Goal: Task Accomplishment & Management: Manage account settings

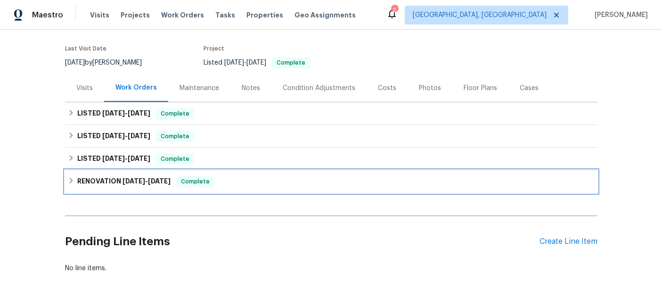
click at [130, 176] on h6 "RENOVATION [DATE] - [DATE]" at bounding box center [123, 181] width 93 height 11
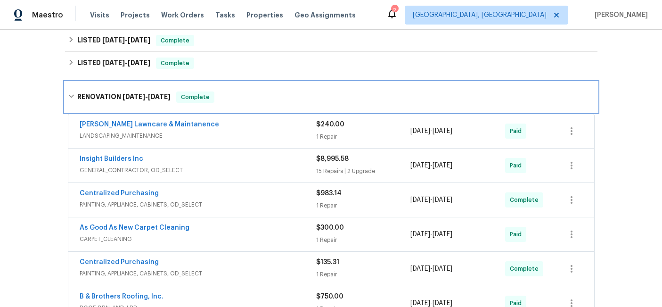
scroll to position [164, 0]
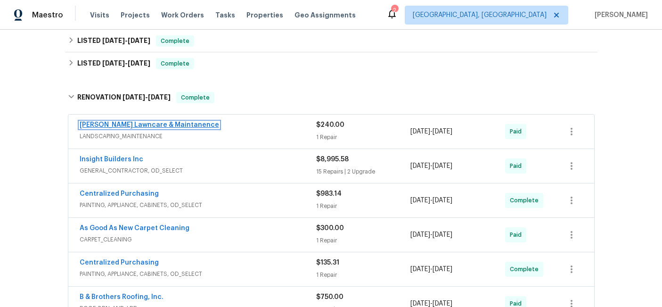
click at [163, 124] on link "[PERSON_NAME] Lawncare & Maintanence" at bounding box center [149, 125] width 139 height 7
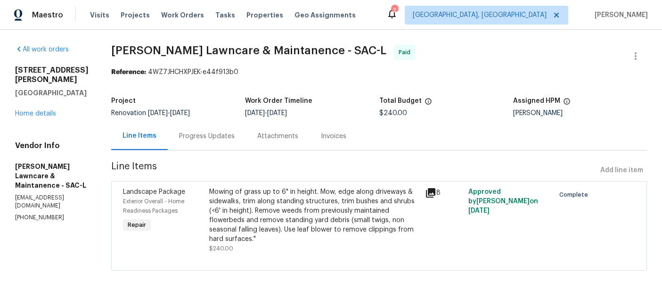
click at [327, 135] on div "Invoices" at bounding box center [333, 135] width 25 height 9
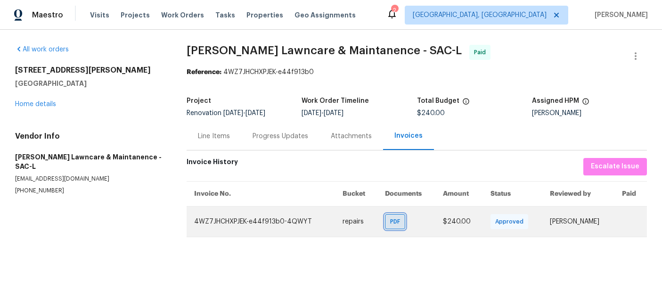
click at [392, 222] on span "PDF" at bounding box center [397, 221] width 14 height 9
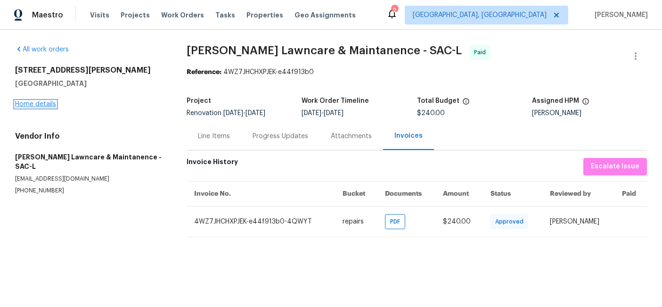
click at [27, 105] on link "Home details" at bounding box center [35, 104] width 41 height 7
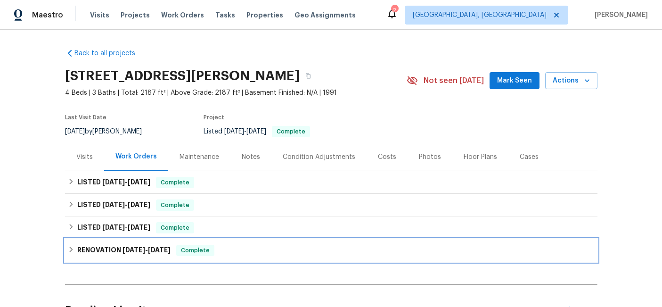
click at [109, 249] on h6 "RENOVATION [DATE] - [DATE]" at bounding box center [123, 249] width 93 height 11
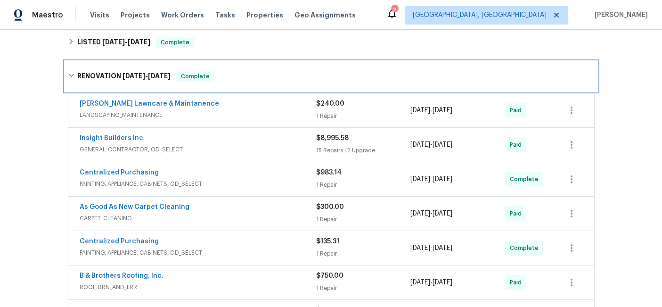
scroll to position [189, 0]
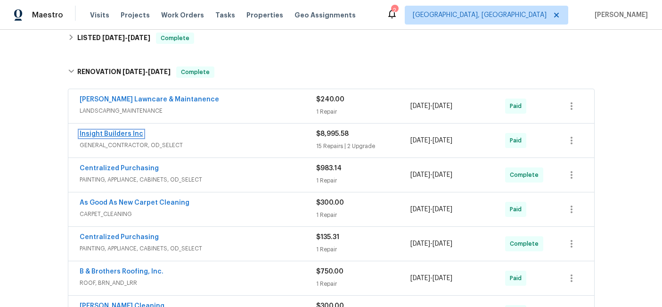
click at [101, 133] on link "Insight Builders Inc" at bounding box center [112, 133] width 64 height 7
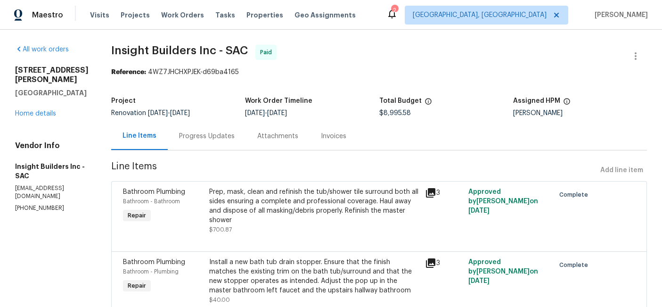
click at [344, 135] on div "Invoices" at bounding box center [333, 135] width 25 height 9
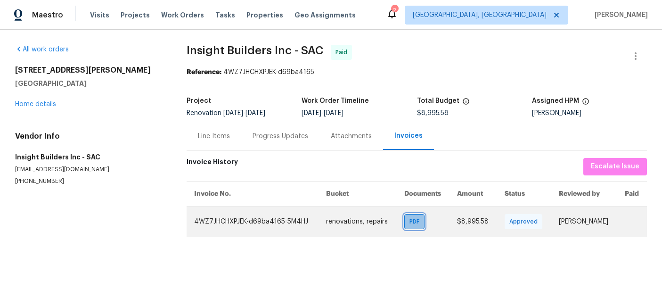
click at [404, 222] on div "PDF" at bounding box center [414, 221] width 20 height 15
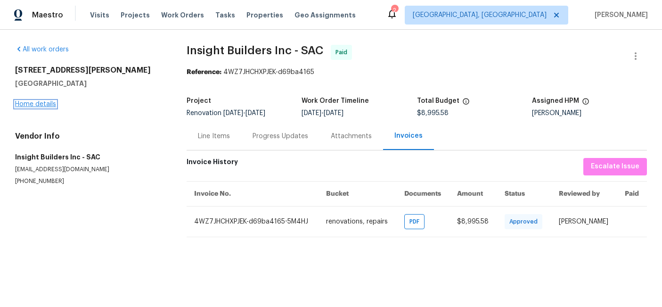
click at [40, 101] on link "Home details" at bounding box center [35, 104] width 41 height 7
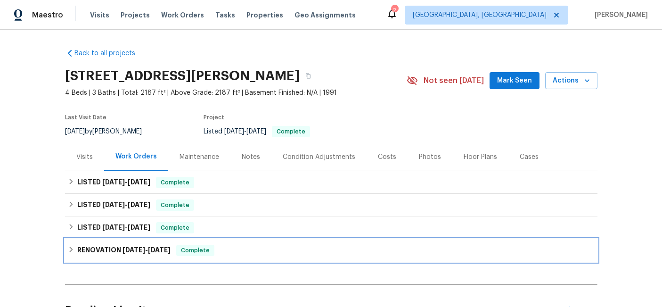
click at [105, 250] on h6 "RENOVATION [DATE] - [DATE]" at bounding box center [123, 249] width 93 height 11
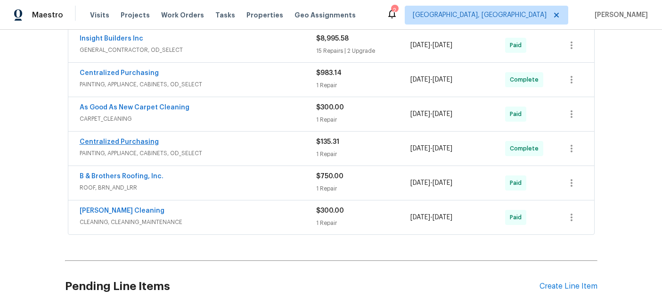
scroll to position [286, 0]
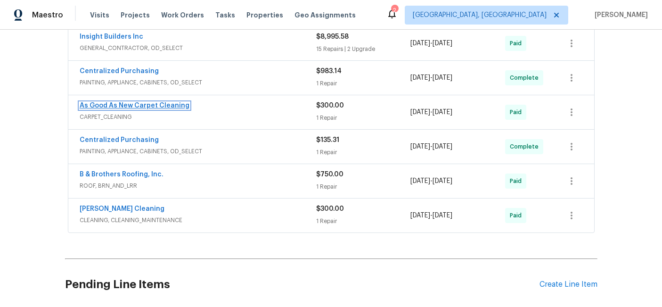
click at [98, 103] on link "As Good As New Carpet Cleaning" at bounding box center [135, 105] width 110 height 7
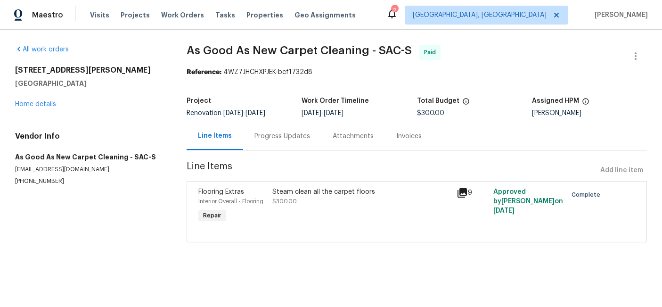
click at [396, 134] on div "Invoices" at bounding box center [408, 135] width 25 height 9
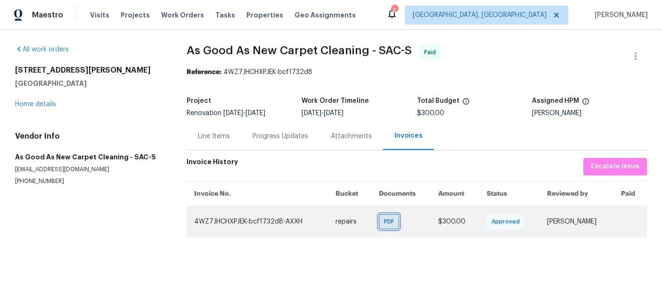
click at [384, 221] on span "PDF" at bounding box center [391, 221] width 14 height 9
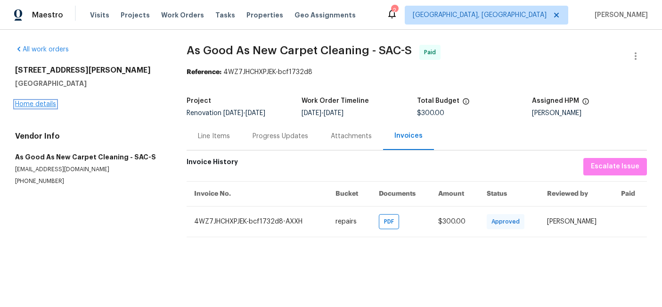
click at [42, 105] on link "Home details" at bounding box center [35, 104] width 41 height 7
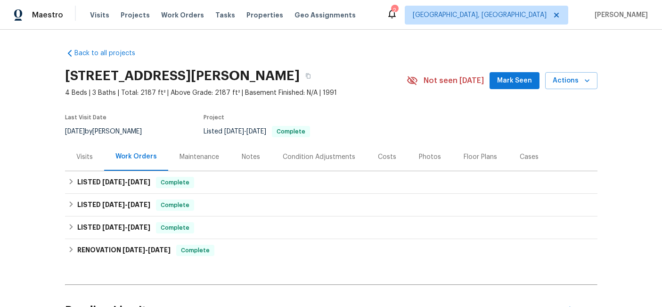
scroll to position [99, 0]
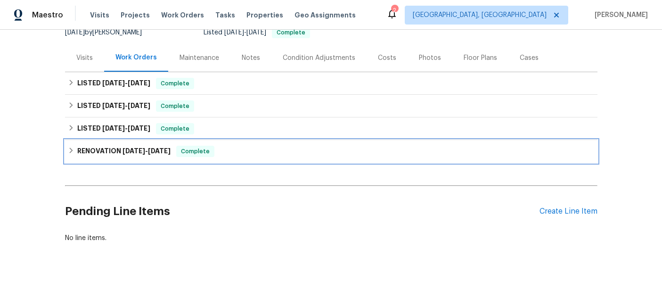
click at [110, 147] on h6 "RENOVATION [DATE] - [DATE]" at bounding box center [123, 151] width 93 height 11
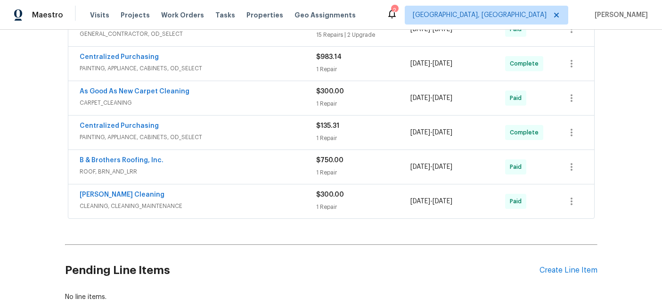
scroll to position [315, 0]
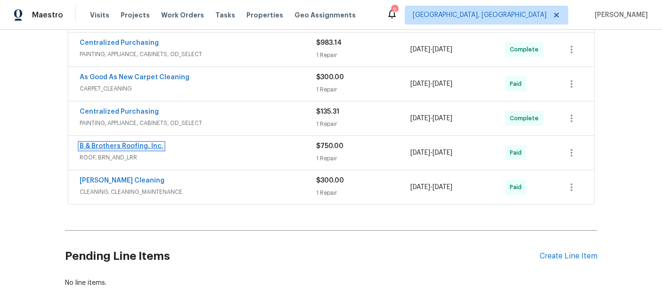
click at [105, 146] on link "B & Brothers Roofing, Inc." at bounding box center [122, 146] width 84 height 7
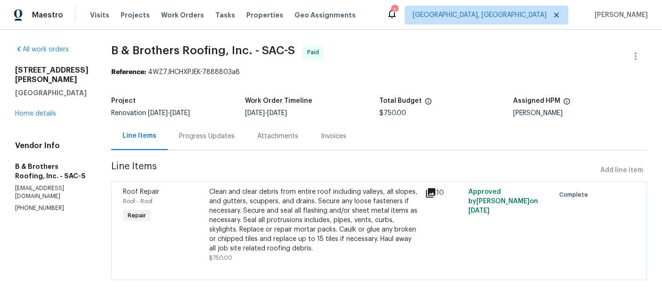
click at [346, 140] on div "Invoices" at bounding box center [333, 135] width 25 height 9
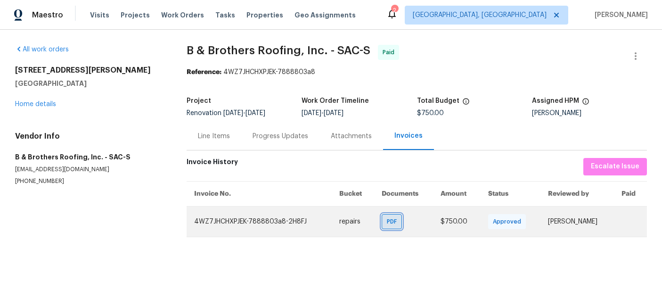
click at [386, 226] on div "PDF" at bounding box center [392, 221] width 20 height 15
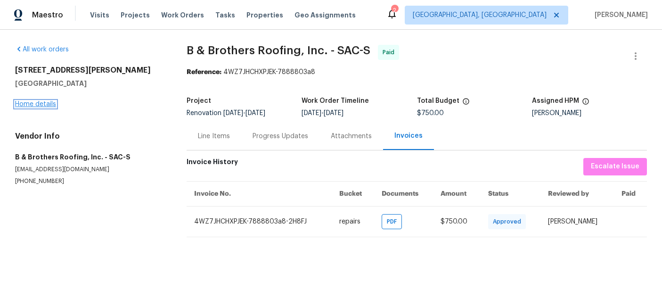
click at [38, 104] on link "Home details" at bounding box center [35, 104] width 41 height 7
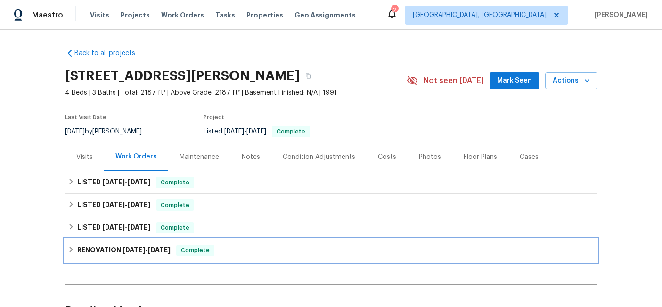
click at [89, 249] on h6 "RENOVATION [DATE] - [DATE]" at bounding box center [123, 249] width 93 height 11
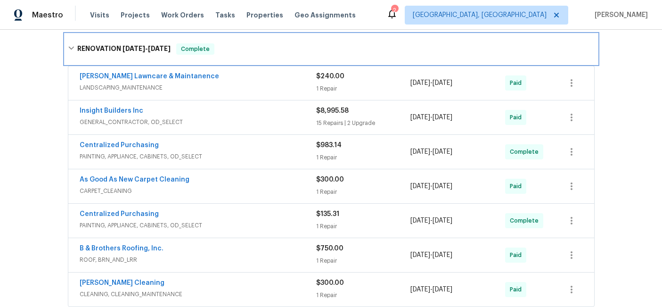
scroll to position [239, 0]
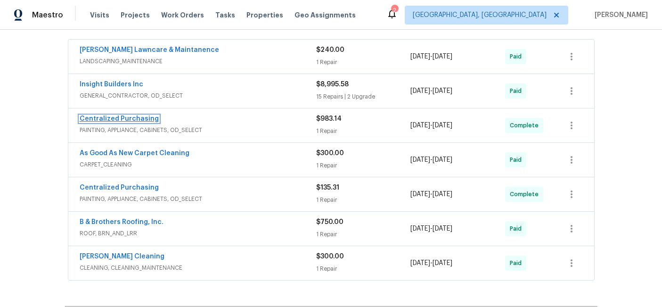
click at [103, 116] on link "Centralized Purchasing" at bounding box center [119, 118] width 79 height 7
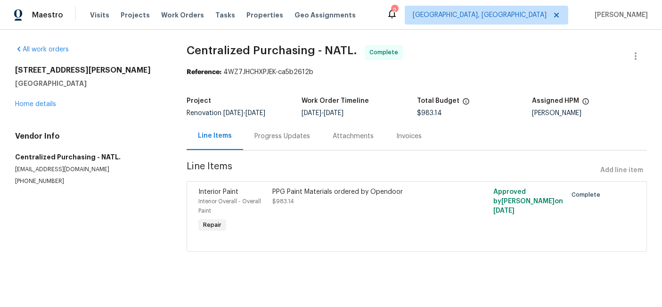
click at [411, 138] on div "Invoices" at bounding box center [408, 135] width 25 height 9
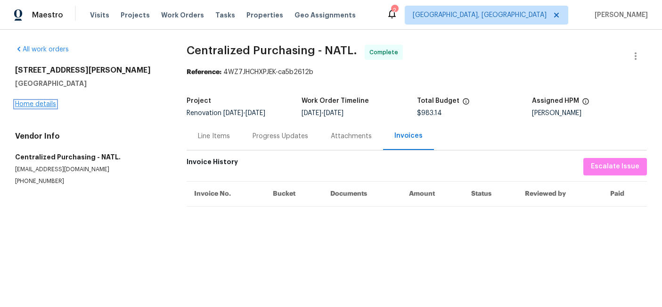
click at [43, 103] on link "Home details" at bounding box center [35, 104] width 41 height 7
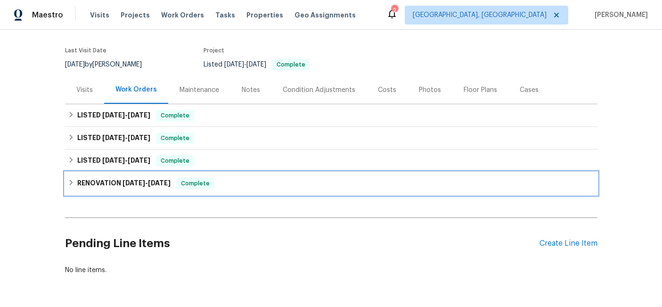
click at [137, 181] on span "[DATE]" at bounding box center [133, 182] width 23 height 7
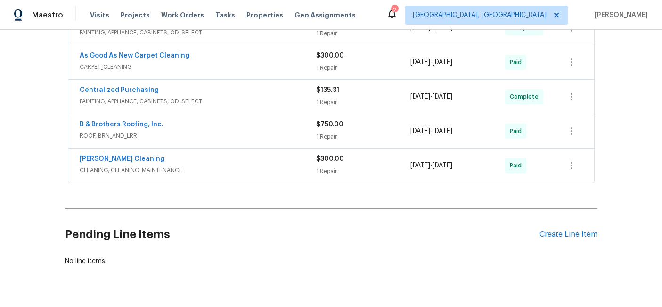
scroll to position [339, 0]
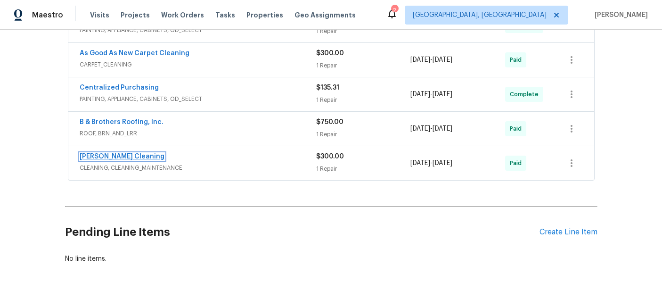
click at [102, 154] on link "[PERSON_NAME] Cleaning" at bounding box center [122, 156] width 85 height 7
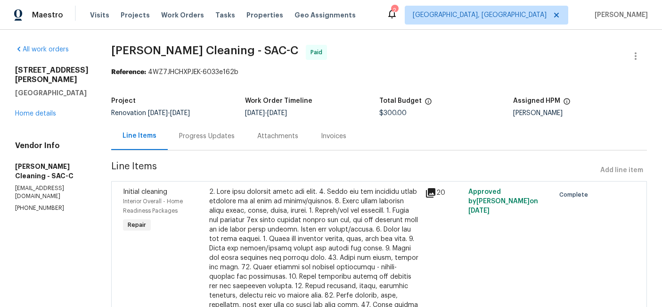
click at [330, 132] on div "Invoices" at bounding box center [333, 135] width 25 height 9
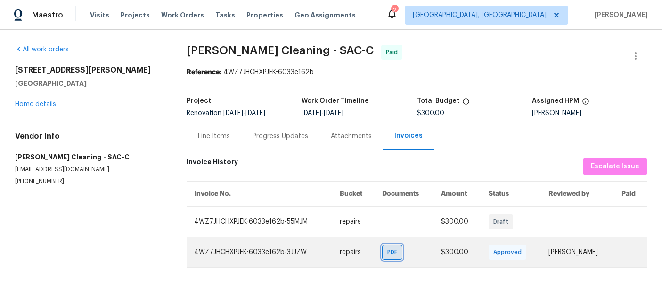
click at [387, 250] on span "PDF" at bounding box center [394, 251] width 14 height 9
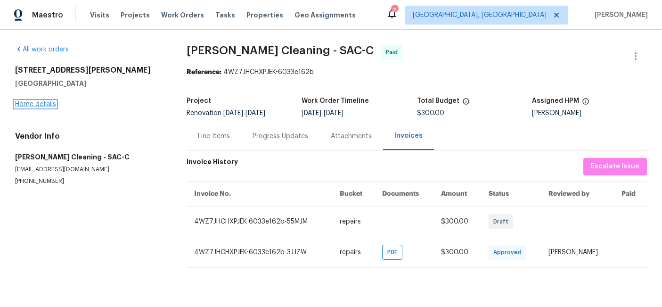
click at [35, 102] on link "Home details" at bounding box center [35, 104] width 41 height 7
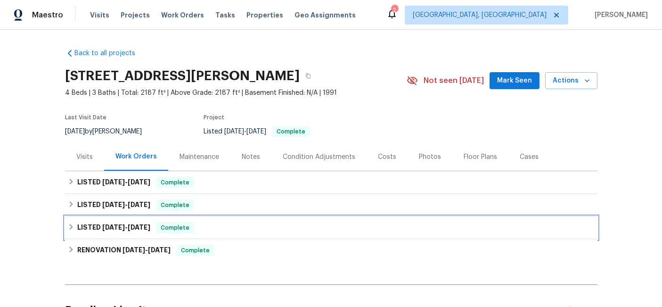
click at [101, 222] on h6 "LISTED [DATE] - [DATE]" at bounding box center [113, 227] width 73 height 11
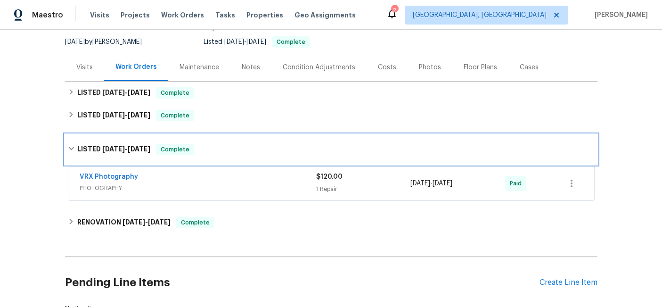
scroll to position [90, 0]
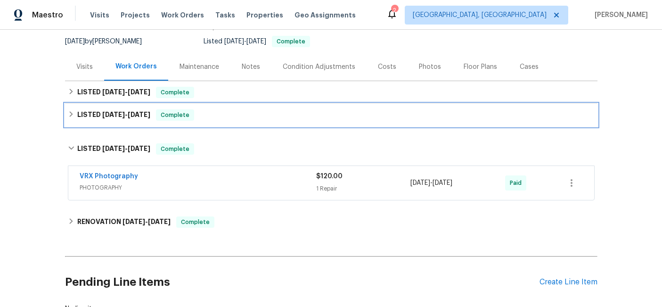
click at [94, 116] on h6 "LISTED [DATE] - [DATE]" at bounding box center [113, 114] width 73 height 11
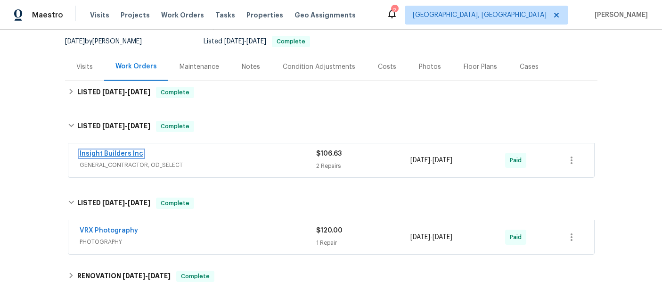
click at [108, 151] on link "Insight Builders Inc" at bounding box center [112, 153] width 64 height 7
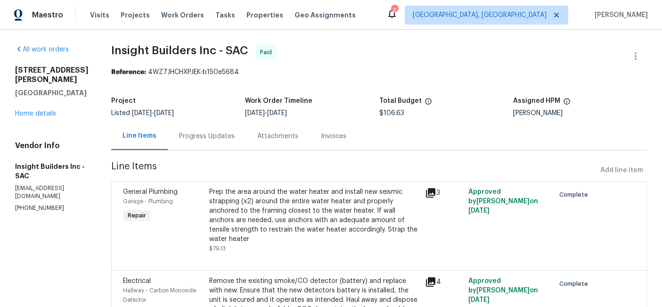
click at [337, 135] on div "Invoices" at bounding box center [333, 135] width 25 height 9
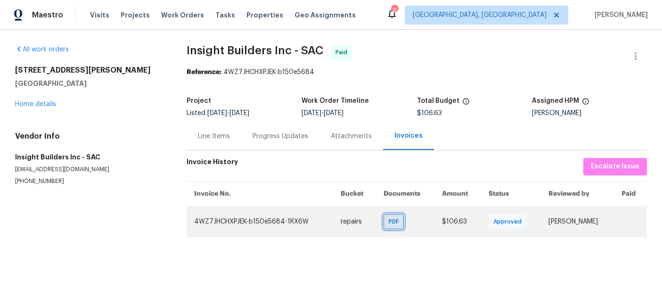
click at [389, 221] on span "PDF" at bounding box center [396, 221] width 14 height 9
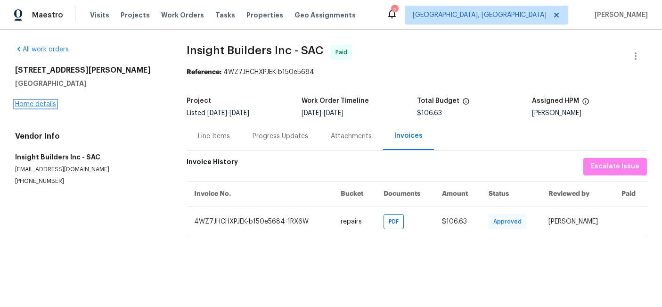
click at [38, 104] on link "Home details" at bounding box center [35, 104] width 41 height 7
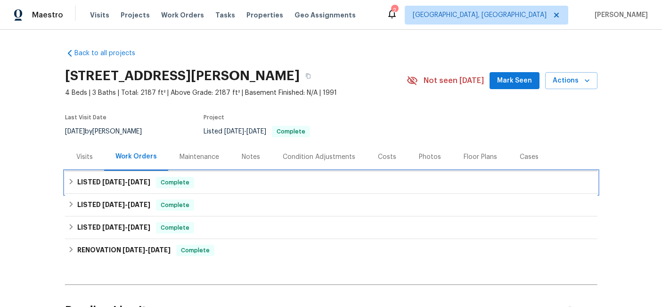
click at [91, 180] on h6 "LISTED [DATE] - [DATE]" at bounding box center [113, 182] width 73 height 11
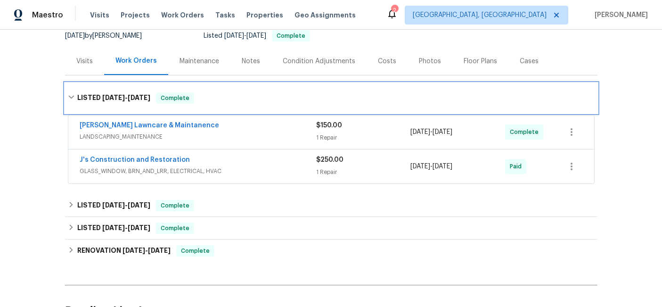
scroll to position [102, 0]
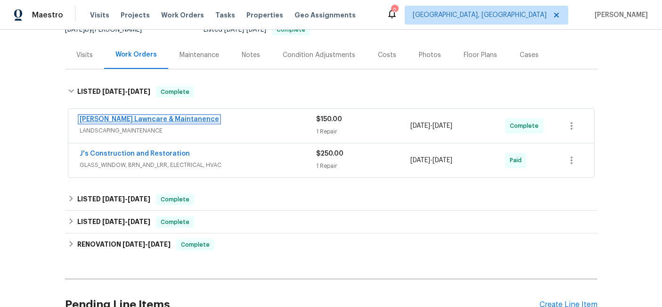
click at [167, 122] on link "[PERSON_NAME] Lawncare & Maintanence" at bounding box center [149, 119] width 139 height 7
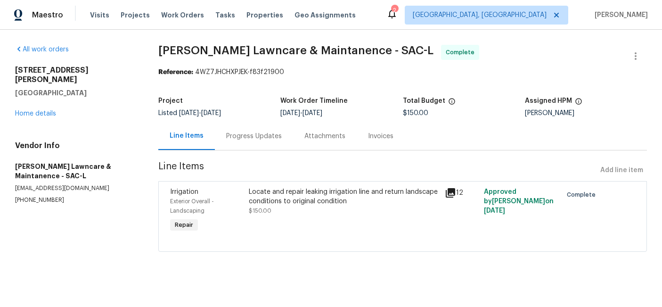
click at [368, 140] on div "Invoices" at bounding box center [380, 135] width 25 height 9
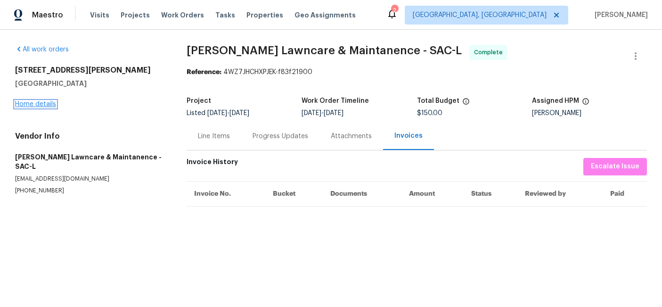
click at [47, 101] on link "Home details" at bounding box center [35, 104] width 41 height 7
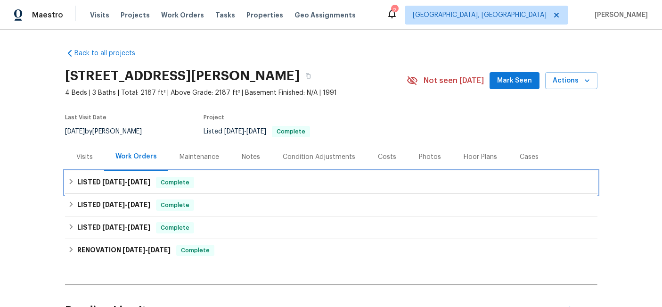
click at [102, 183] on span "[DATE]" at bounding box center [113, 182] width 23 height 7
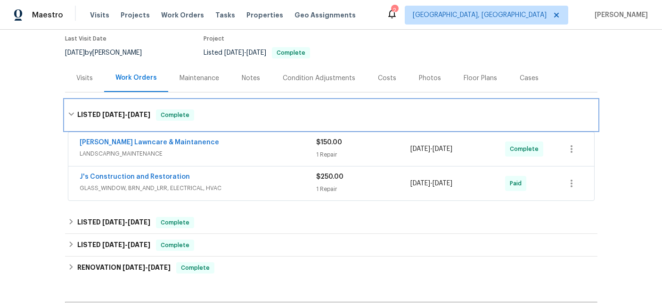
scroll to position [79, 0]
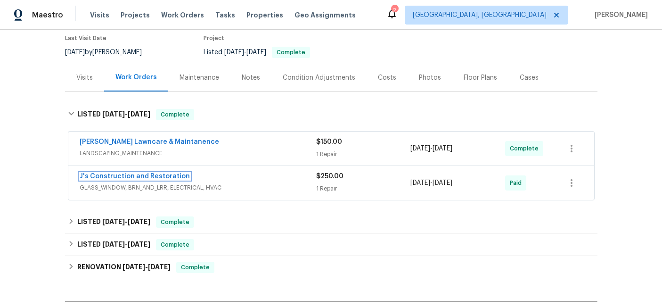
click at [113, 176] on link "J's Construction and Restoration" at bounding box center [135, 176] width 110 height 7
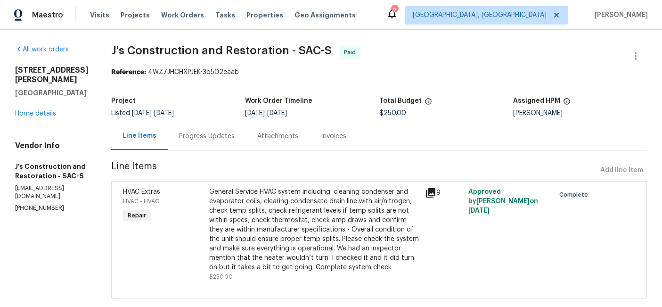
click at [341, 133] on div "Invoices" at bounding box center [333, 135] width 25 height 9
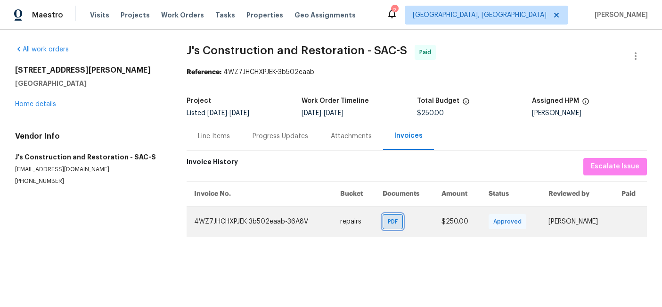
click at [388, 220] on span "PDF" at bounding box center [395, 221] width 14 height 9
